Goal: Find specific page/section: Find specific page/section

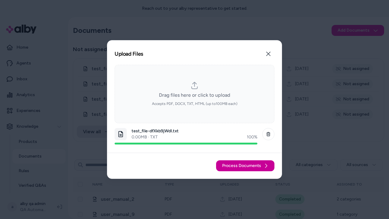
click at [246, 166] on span "Process Documents" at bounding box center [241, 166] width 39 height 6
